Goal: Check status

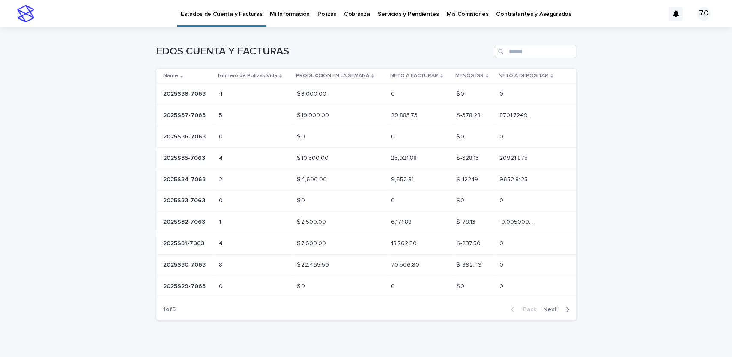
click at [188, 90] on p "2025S38-7063" at bounding box center [185, 93] width 44 height 9
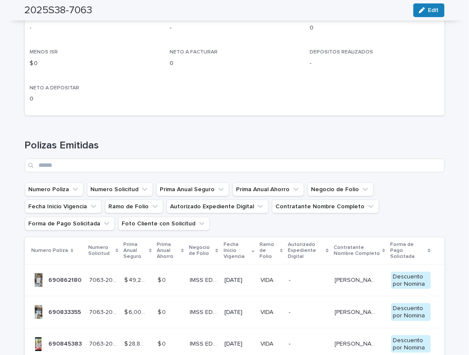
scroll to position [247, 0]
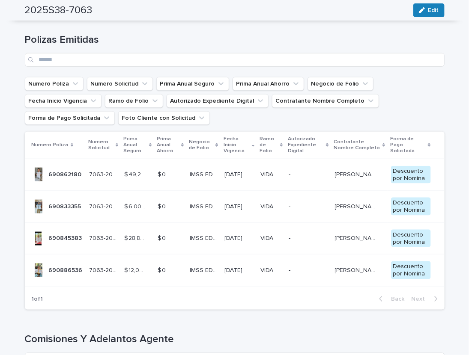
click at [60, 171] on p "690862180" at bounding box center [66, 174] width 35 height 9
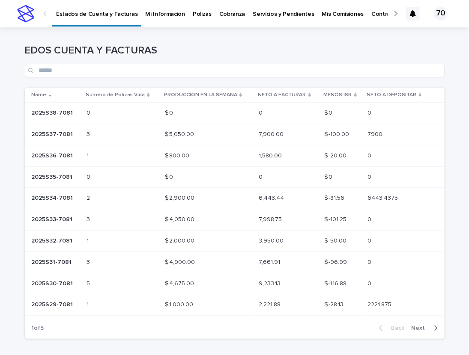
click at [57, 136] on p "2025S37-7081" at bounding box center [53, 133] width 43 height 9
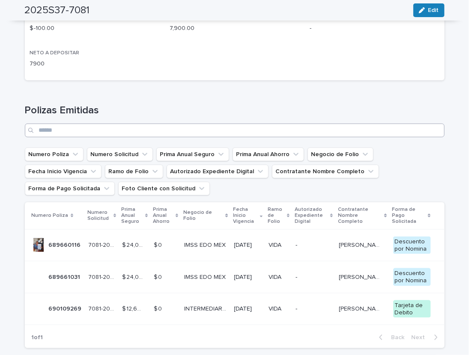
scroll to position [247, 0]
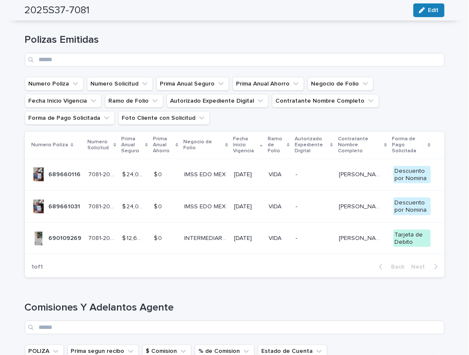
click at [66, 230] on td "690109269 690109269" at bounding box center [55, 239] width 60 height 32
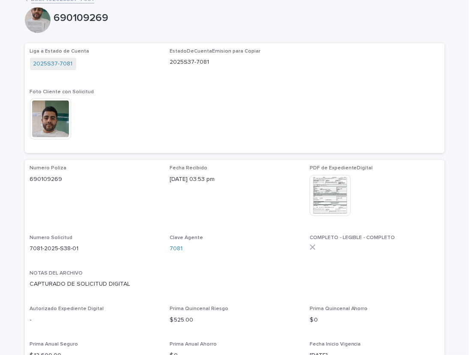
scroll to position [106, 0]
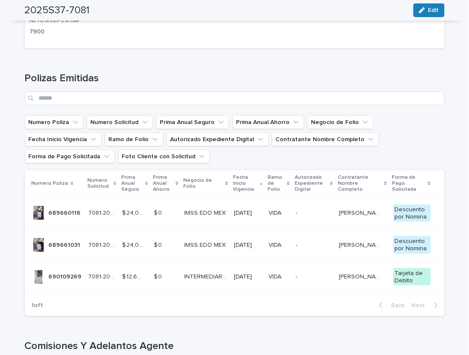
scroll to position [212, 0]
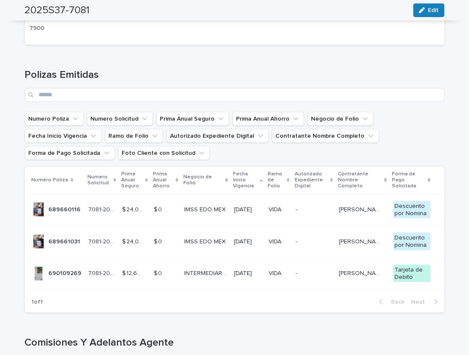
click at [64, 240] on p "689661031" at bounding box center [65, 241] width 33 height 9
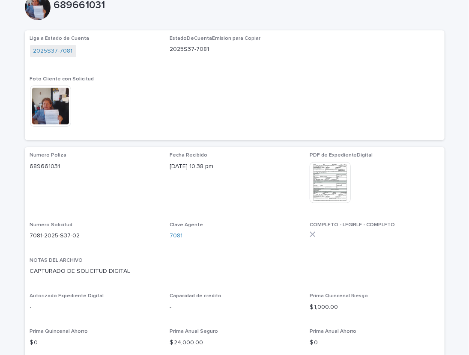
scroll to position [106, 0]
